Goal: Information Seeking & Learning: Compare options

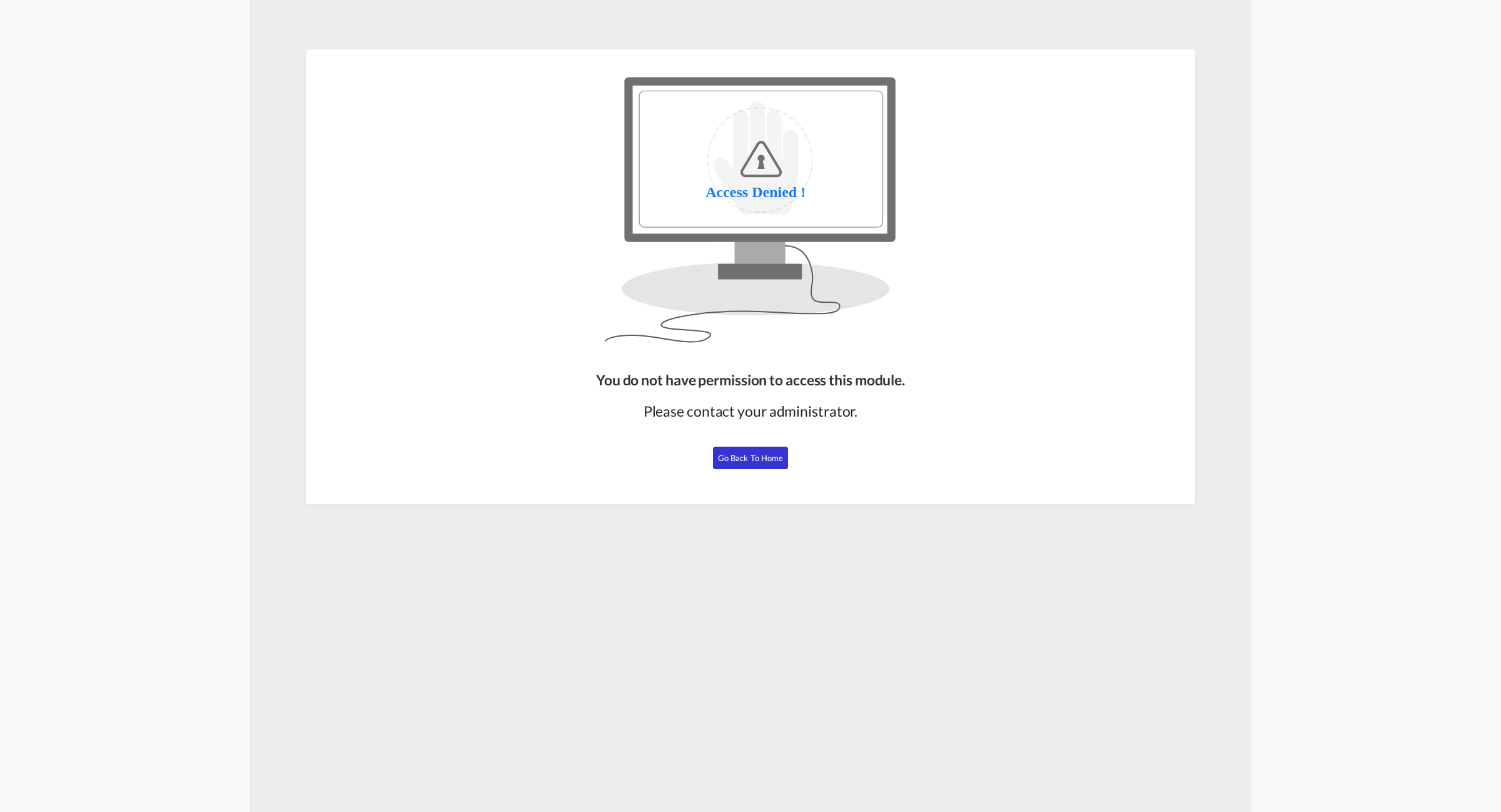
click at [767, 461] on span "Go Back to Home" at bounding box center [751, 458] width 66 height 10
